Goal: Transaction & Acquisition: Purchase product/service

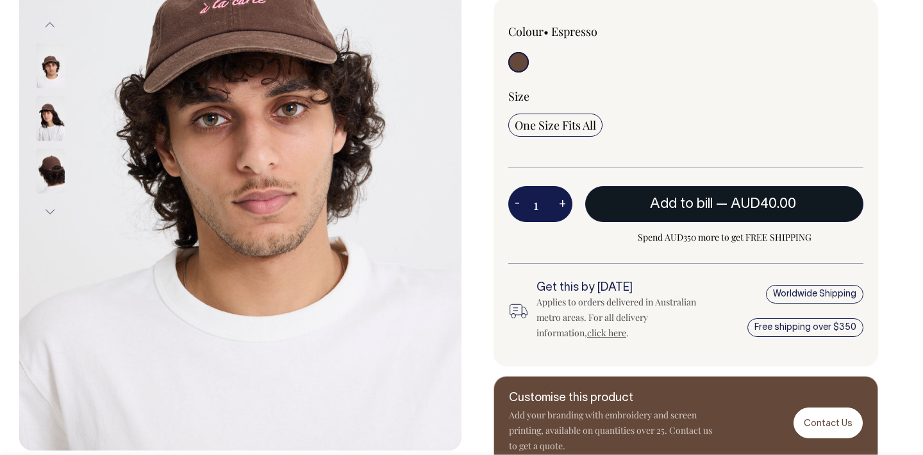
click at [704, 204] on span "Add to bill" at bounding box center [681, 203] width 63 height 13
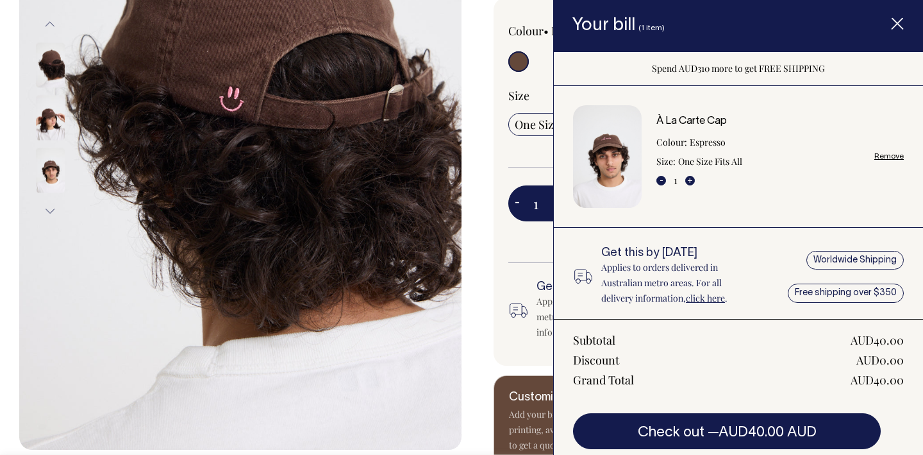
click at [905, 20] on span "Item added to your cart" at bounding box center [897, 26] width 51 height 54
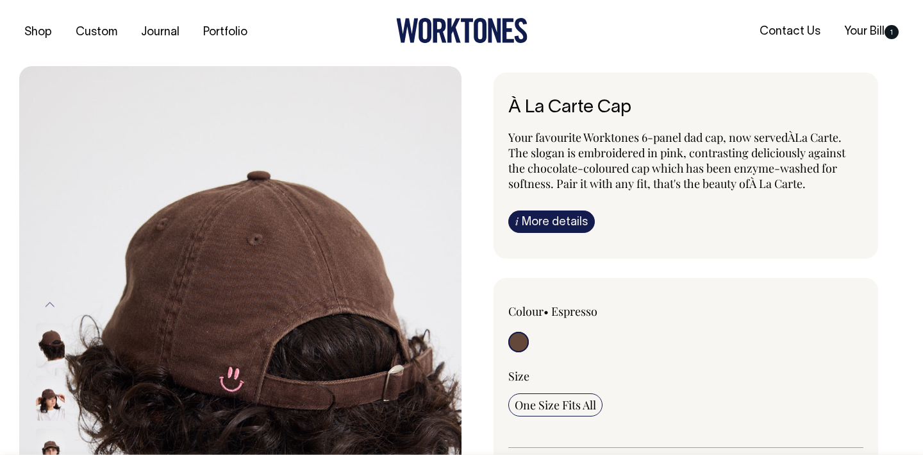
scroll to position [0, 0]
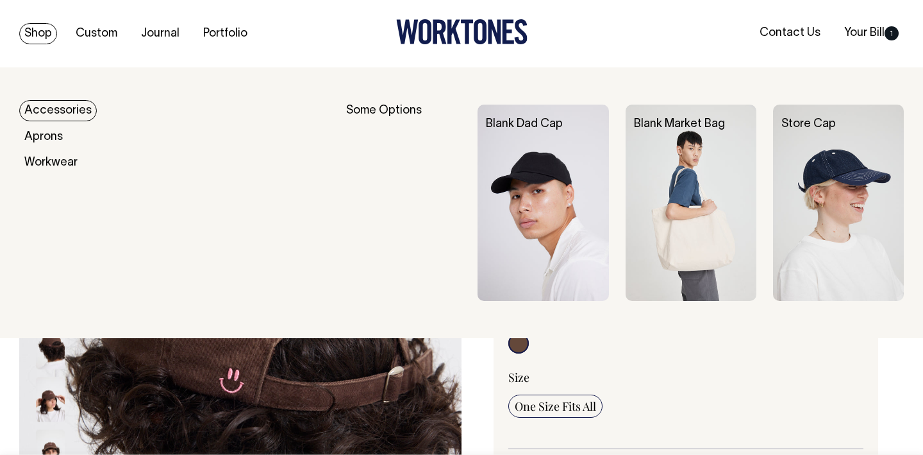
click at [62, 106] on link "Accessories" at bounding box center [58, 110] width 78 height 21
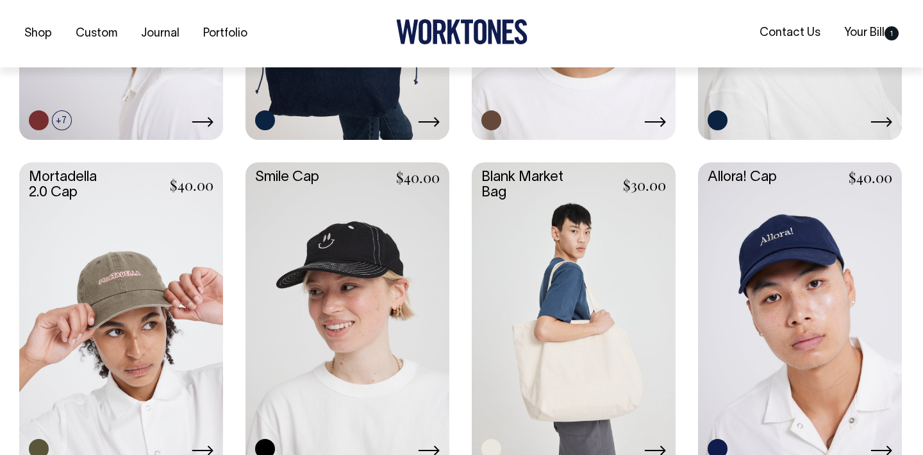
scroll to position [787, 0]
click at [857, 240] on link at bounding box center [800, 313] width 204 height 303
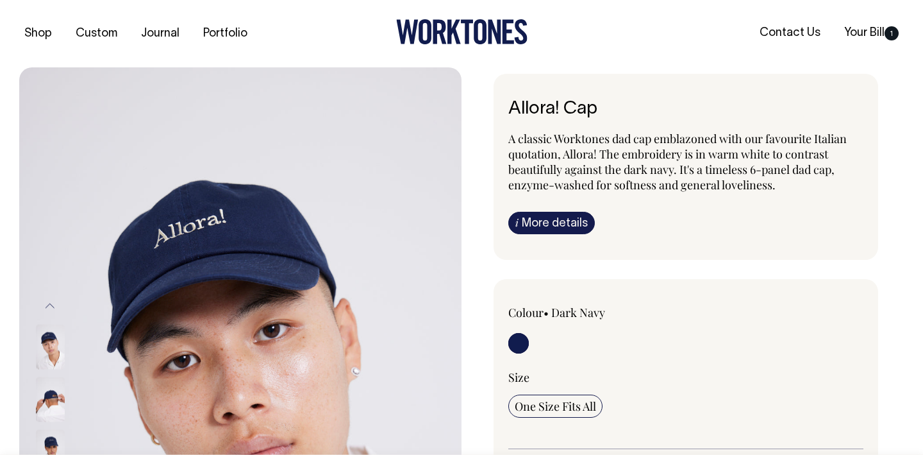
click at [51, 387] on img at bounding box center [50, 398] width 29 height 45
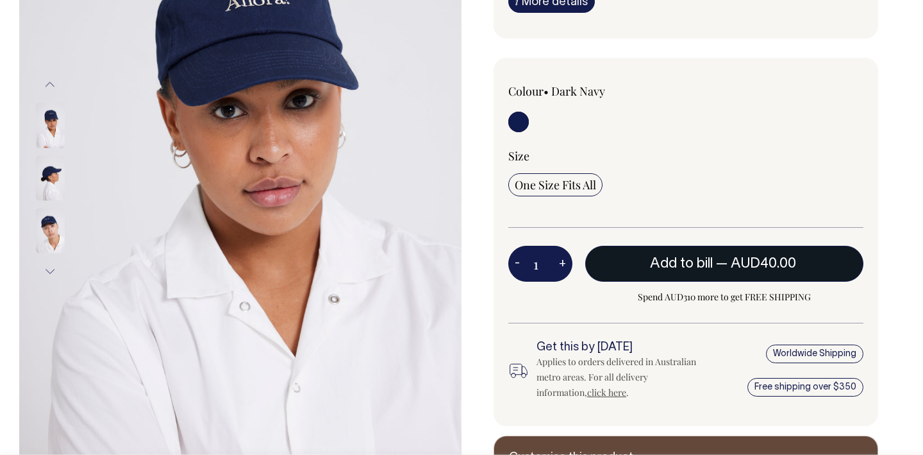
scroll to position [222, 0]
click at [707, 267] on span "Add to bill" at bounding box center [681, 262] width 63 height 13
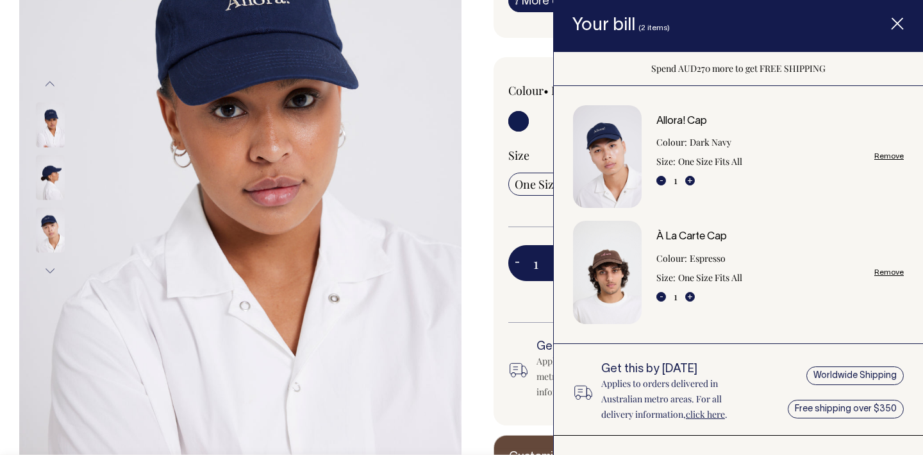
scroll to position [0, 0]
click at [900, 28] on icon "Item added to your cart" at bounding box center [897, 24] width 13 height 13
